Goal: Information Seeking & Learning: Learn about a topic

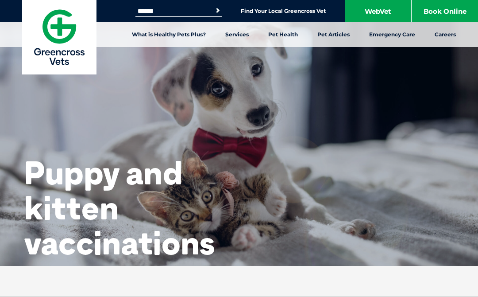
click at [310, 14] on link "Find Your Local Greencross Vet" at bounding box center [283, 11] width 85 height 7
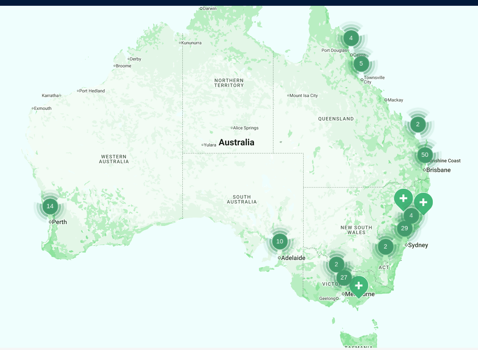
scroll to position [211, 0]
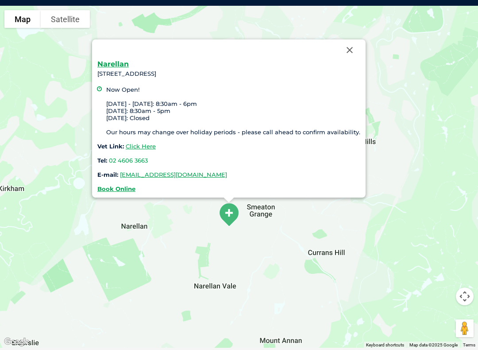
click at [146, 143] on link "Click Here" at bounding box center [141, 146] width 30 height 7
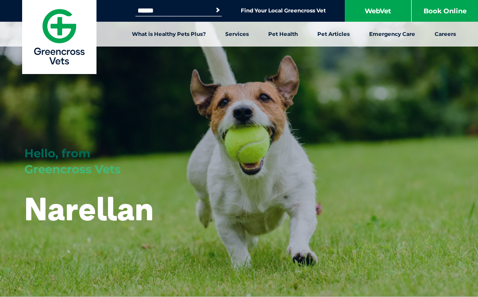
scroll to position [9, 0]
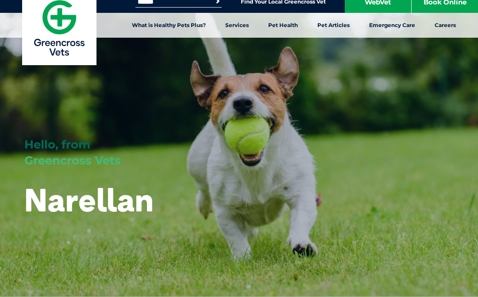
click at [27, 160] on link "Vaccinations" at bounding box center [31, 158] width 37 height 8
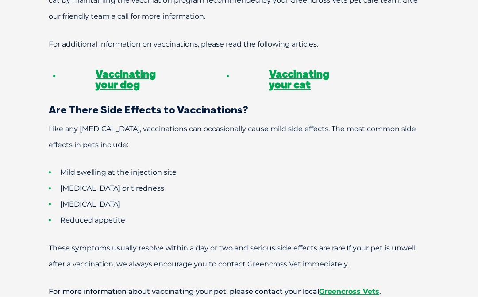
scroll to position [748, 0]
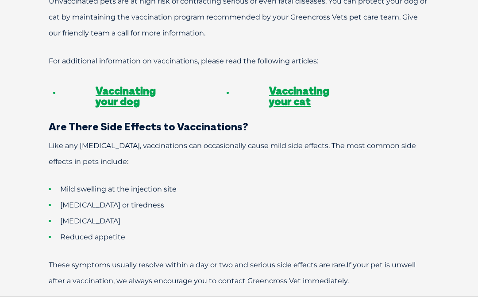
click at [312, 84] on link "Vaccinating your cat" at bounding box center [299, 96] width 60 height 24
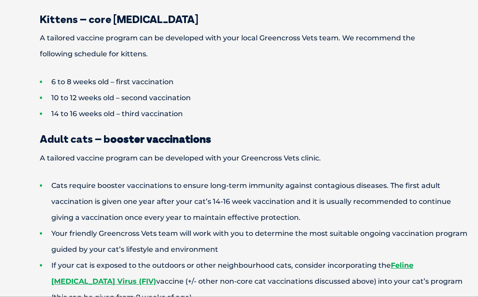
scroll to position [685, 0]
